Goal: Book appointment/travel/reservation

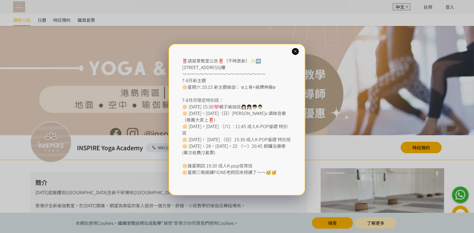
click at [293, 50] on icon at bounding box center [295, 51] width 5 height 5
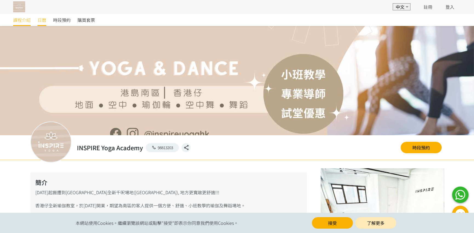
click at [40, 21] on span "日曆" at bounding box center [41, 20] width 9 height 7
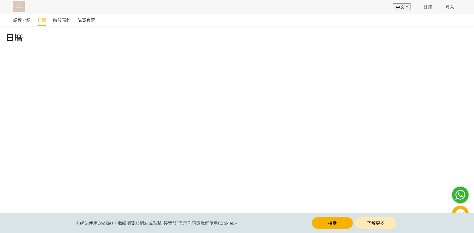
click at [63, 22] on span "時段預約" at bounding box center [62, 20] width 18 height 7
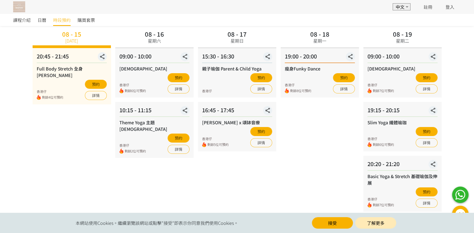
scroll to position [46, 0]
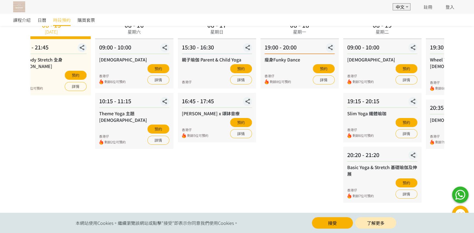
click at [385, 113] on div "Slim Yoga 纖體瑜珈" at bounding box center [382, 113] width 70 height 7
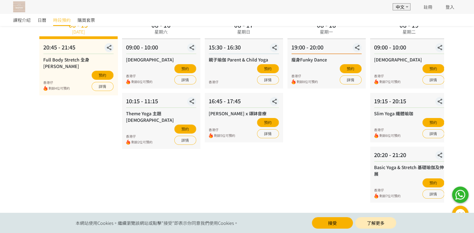
click at [402, 115] on div "Slim Yoga 纖體瑜珈" at bounding box center [409, 113] width 70 height 7
